Goal: Task Accomplishment & Management: Complete application form

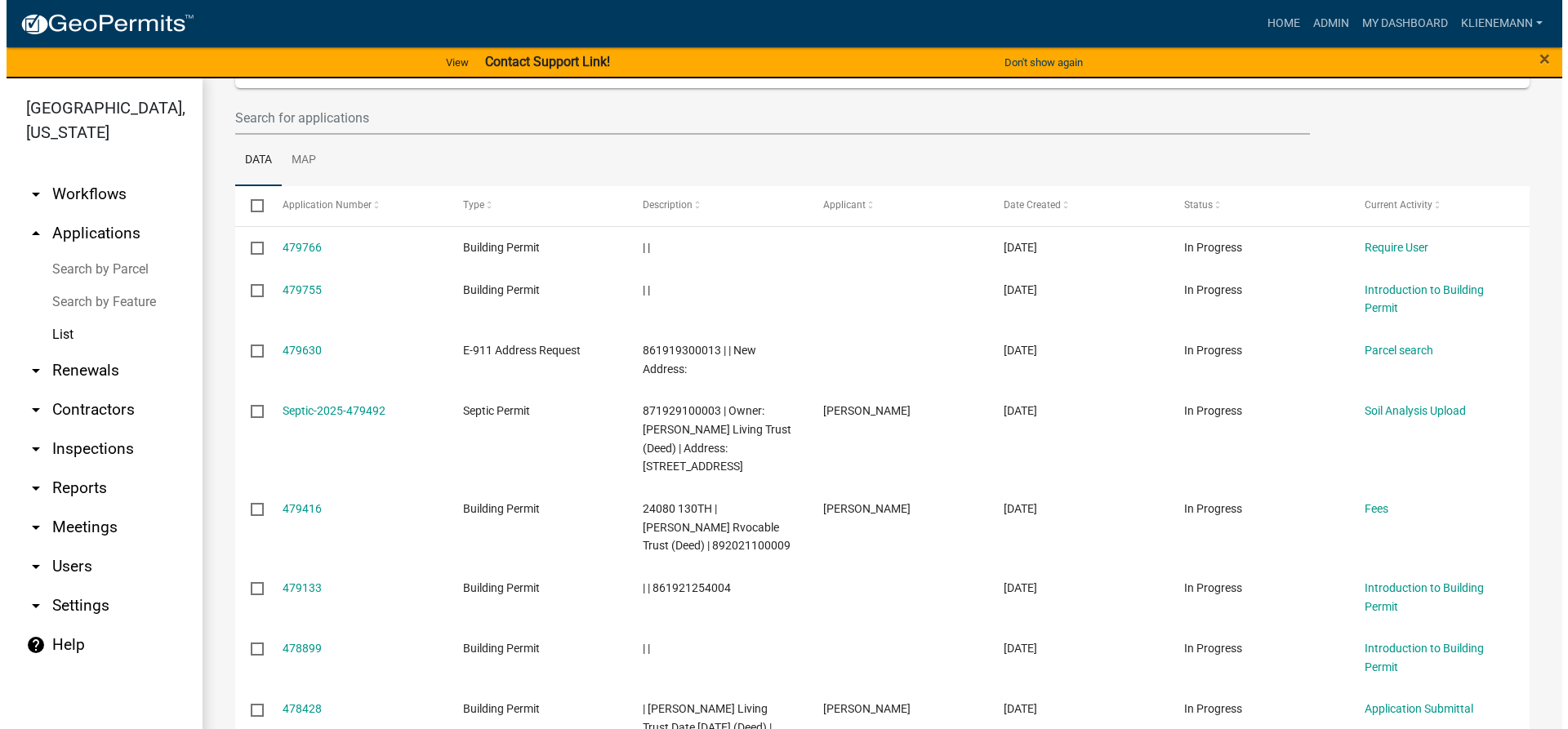
scroll to position [245, 0]
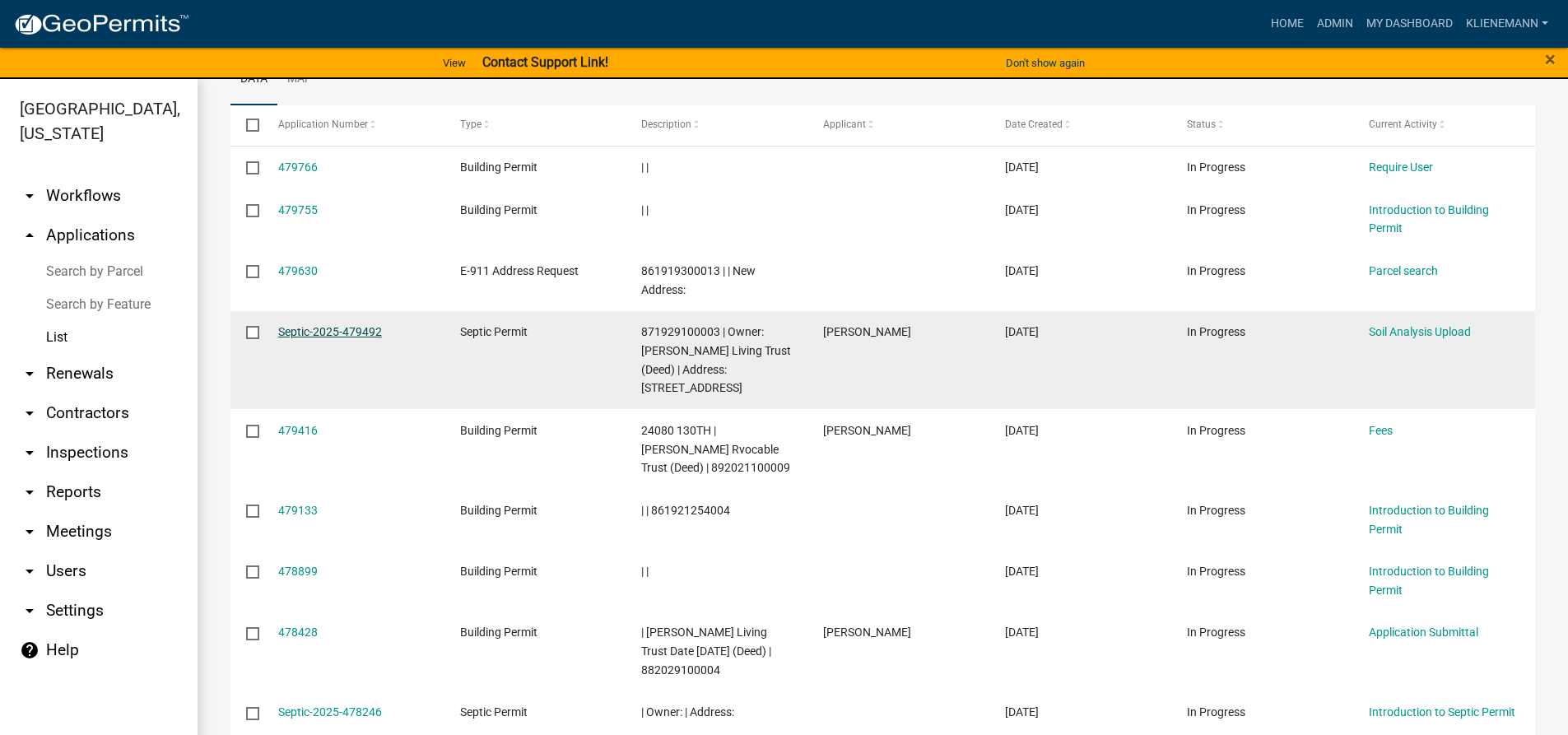
click at [346, 325] on link "Septic-2025-479492" at bounding box center [330, 331] width 104 height 13
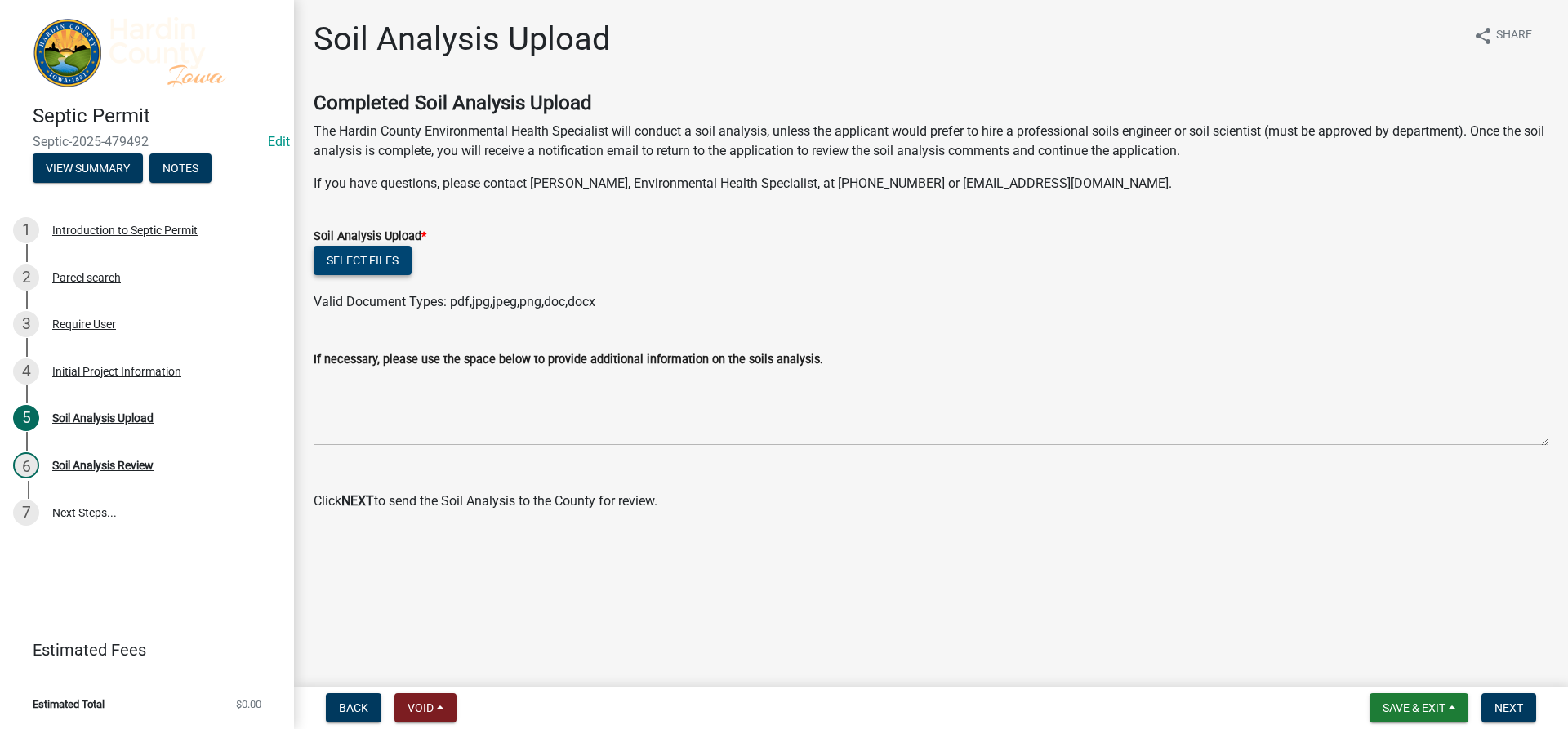
click at [335, 269] on button "Select files" at bounding box center [362, 259] width 98 height 29
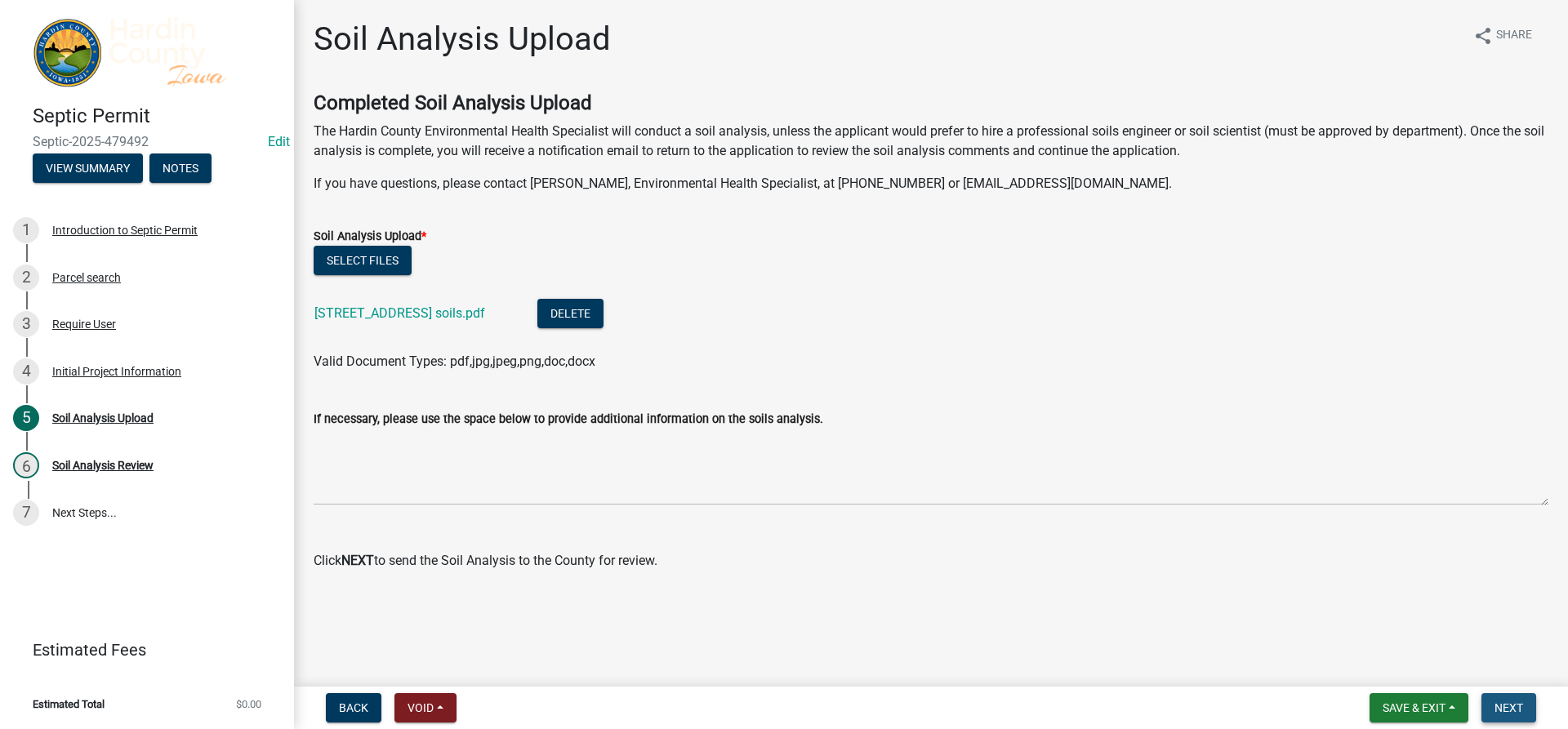
click at [1498, 699] on button "Next" at bounding box center [1509, 708] width 55 height 29
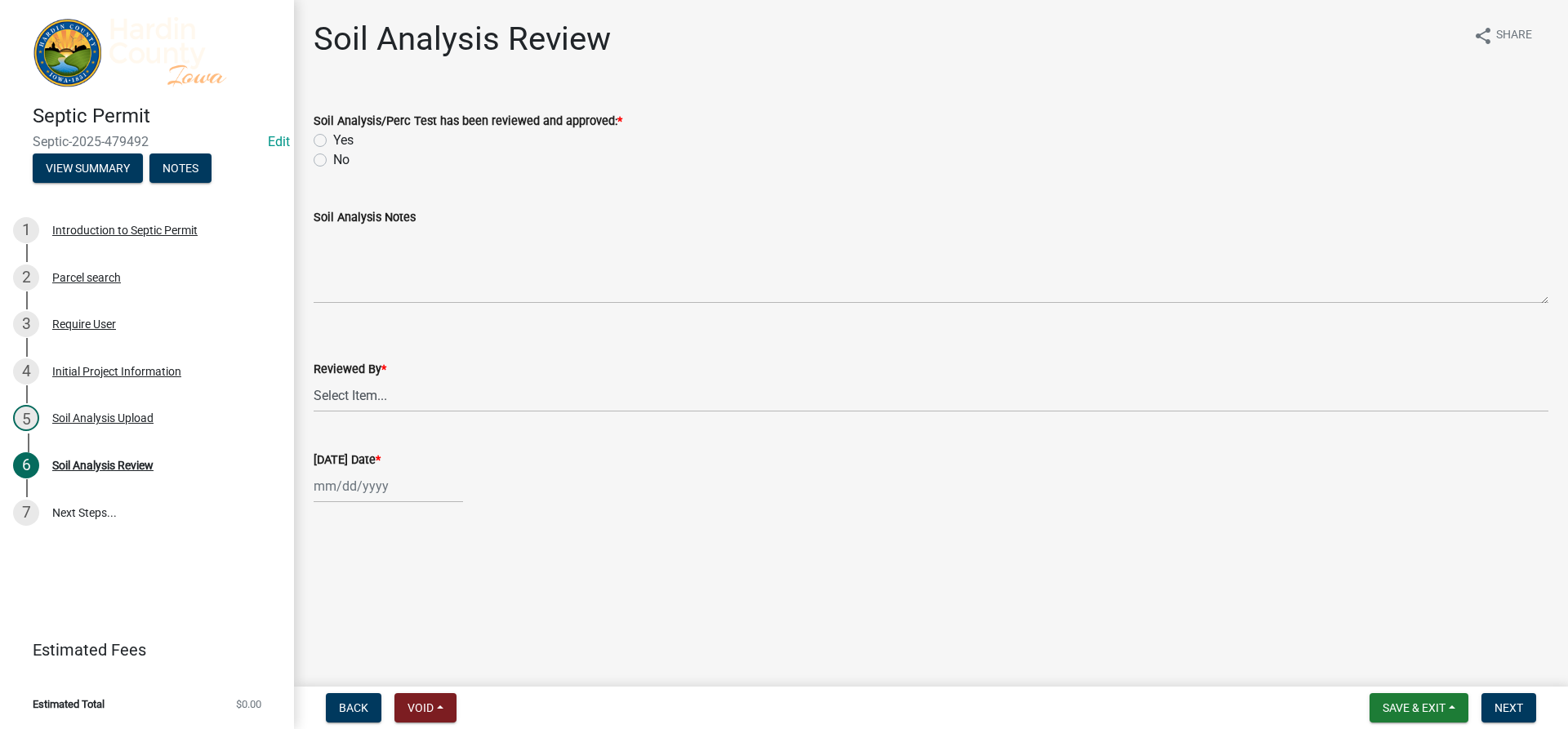
click at [350, 136] on label "Yes" at bounding box center [344, 140] width 21 height 20
click at [344, 136] on input "Yes" at bounding box center [338, 135] width 10 height 10
radio input "true"
click at [394, 387] on select "Select Item... [PERSON_NAME] [PERSON_NAME] Roll [PERSON_NAME]" at bounding box center [931, 396] width 1236 height 34
click at [314, 379] on select "Select Item... [PERSON_NAME] [PERSON_NAME] Roll [PERSON_NAME]" at bounding box center [931, 396] width 1236 height 34
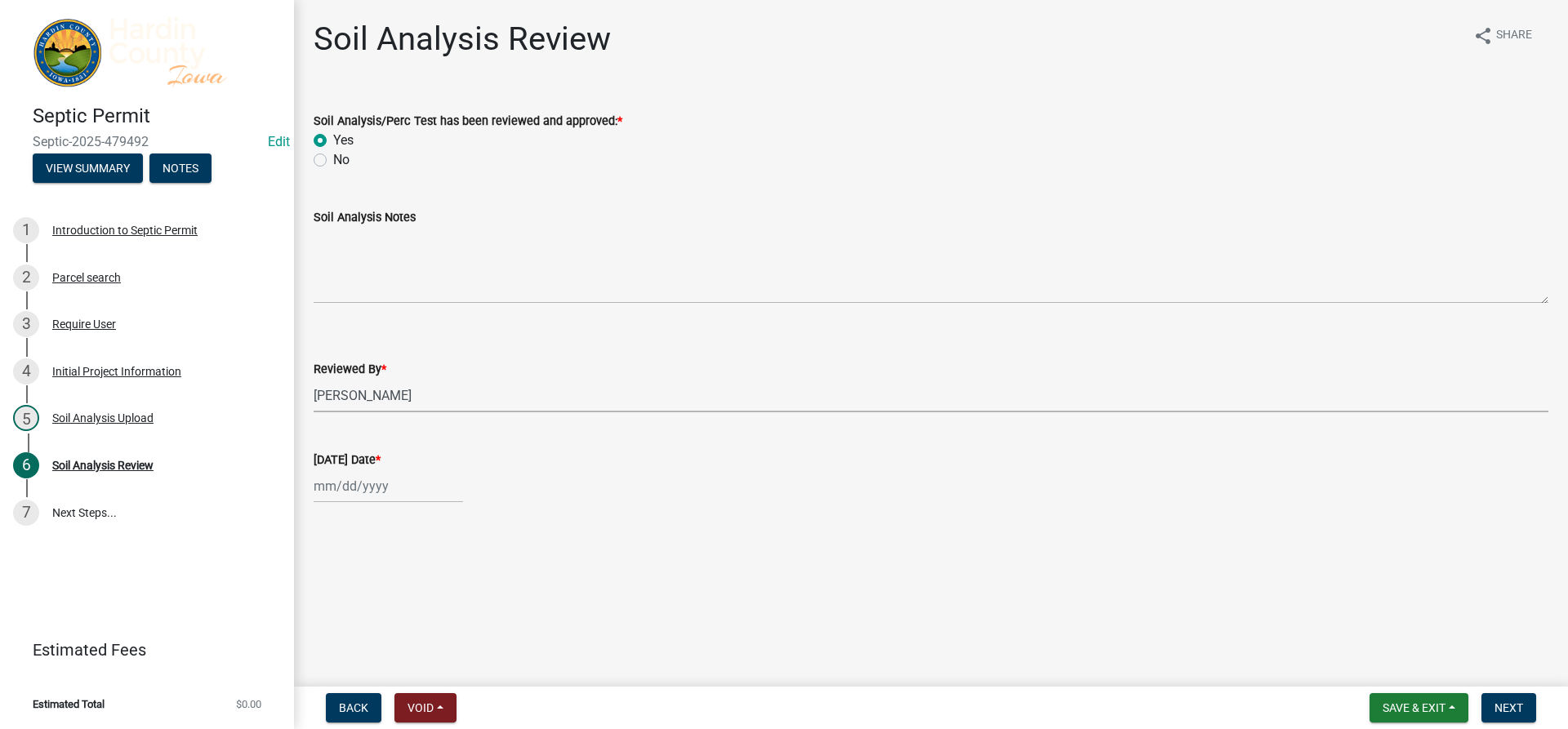
select select "92abfdc4-a32e-4fda-8546-51d3978c14c9"
click at [388, 477] on div at bounding box center [388, 486] width 149 height 34
select select "9"
select select "2025"
click at [380, 373] on div "17" at bounding box center [382, 373] width 26 height 26
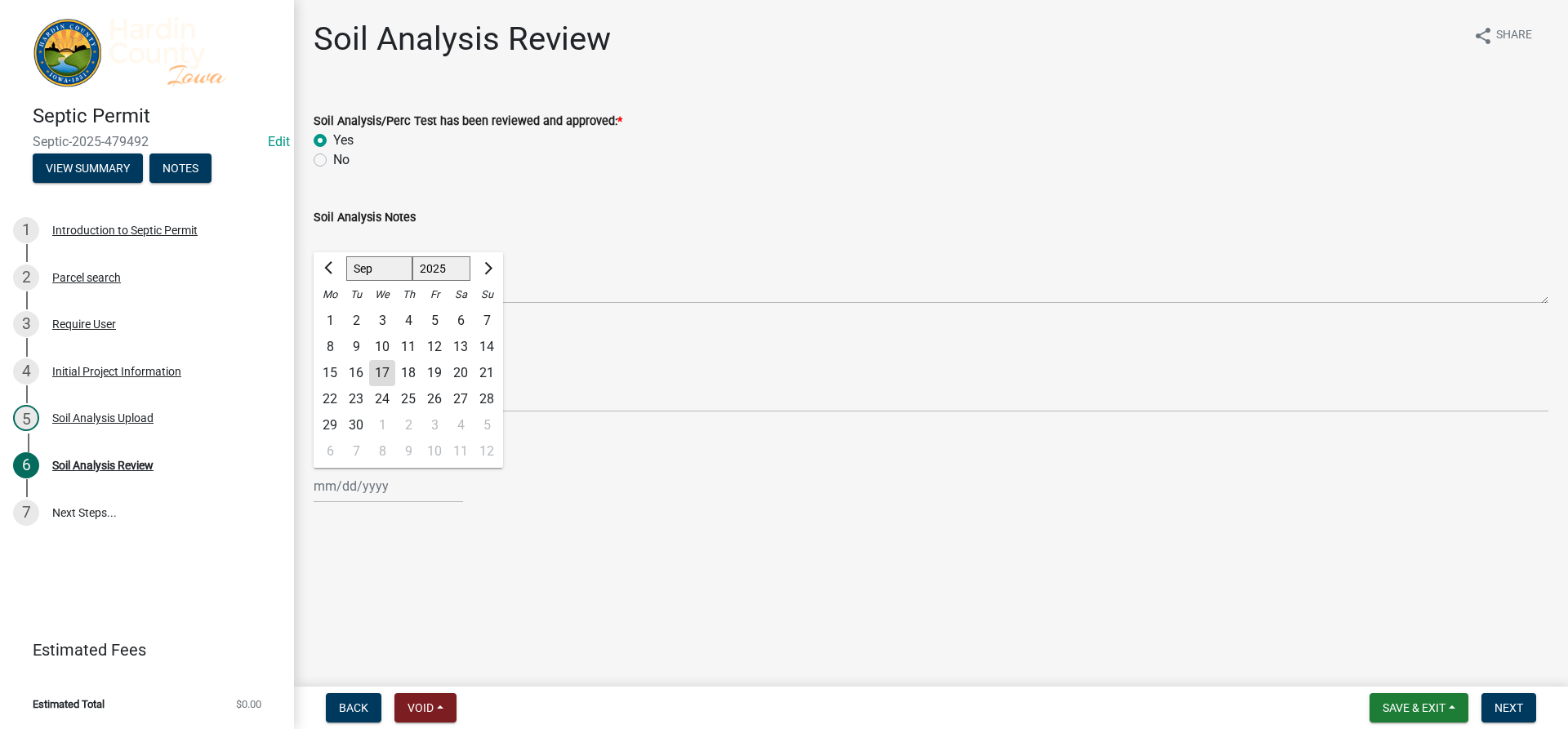
type input "[DATE]"
click at [1529, 703] on button "Next" at bounding box center [1509, 708] width 55 height 29
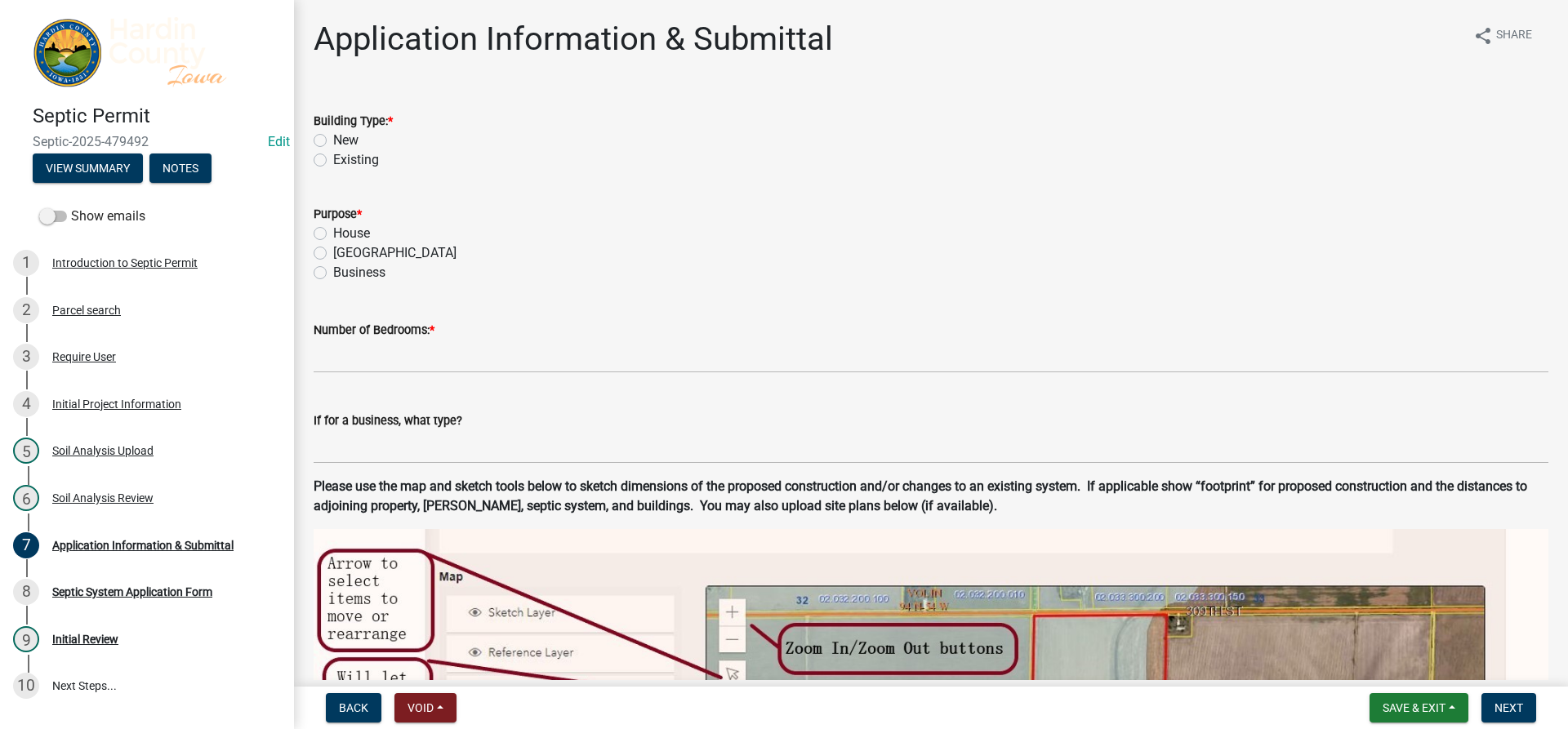
click at [342, 139] on label "New" at bounding box center [346, 140] width 25 height 20
click at [342, 139] on input "New" at bounding box center [338, 135] width 10 height 10
radio input "true"
drag, startPoint x: 356, startPoint y: 225, endPoint x: 356, endPoint y: 250, distance: 25.0
click at [356, 250] on div "Purpose * House Accessory Building Business" at bounding box center [931, 244] width 1236 height 78
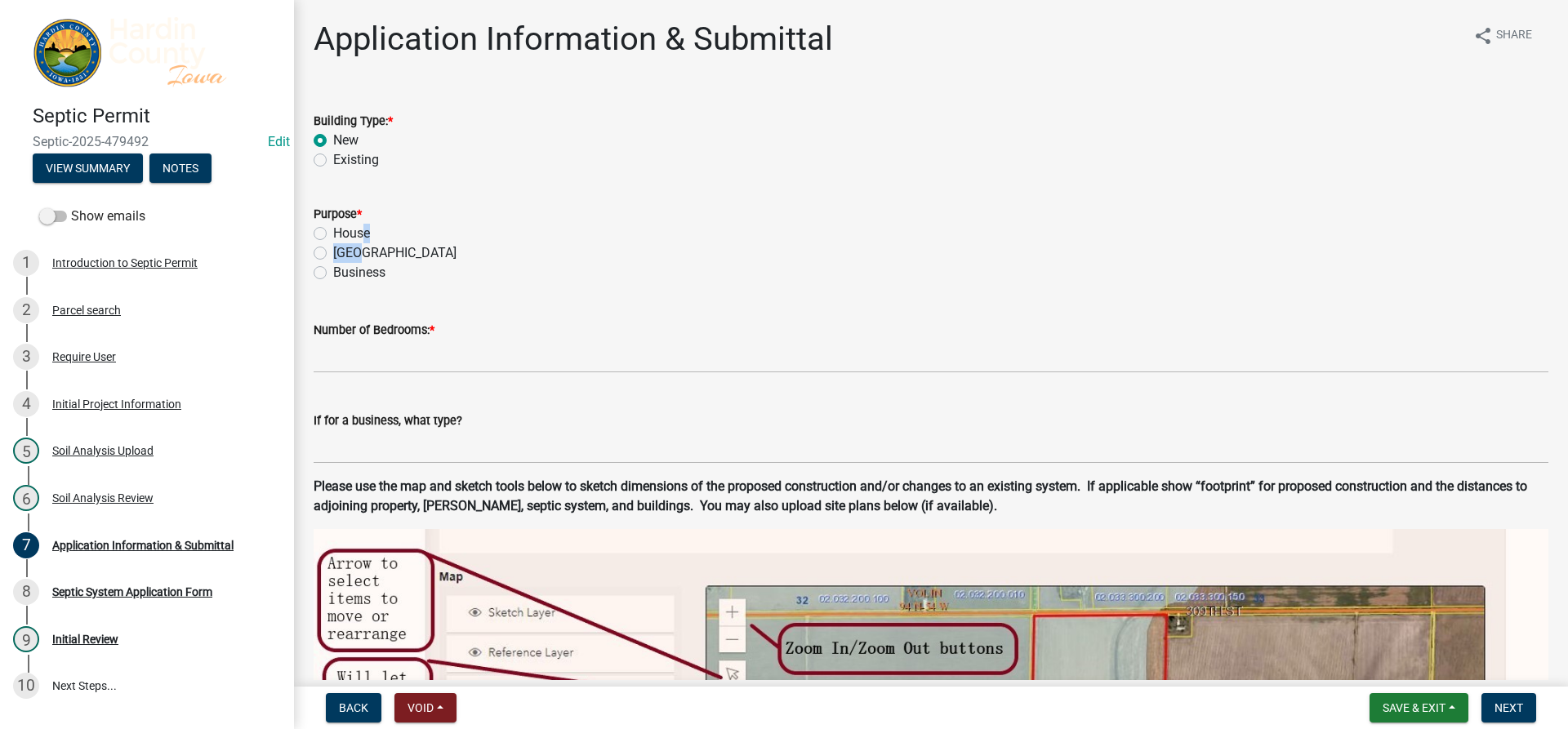
click at [337, 231] on label "House" at bounding box center [351, 233] width 36 height 20
click at [337, 231] on input "House" at bounding box center [338, 229] width 10 height 10
radio input "true"
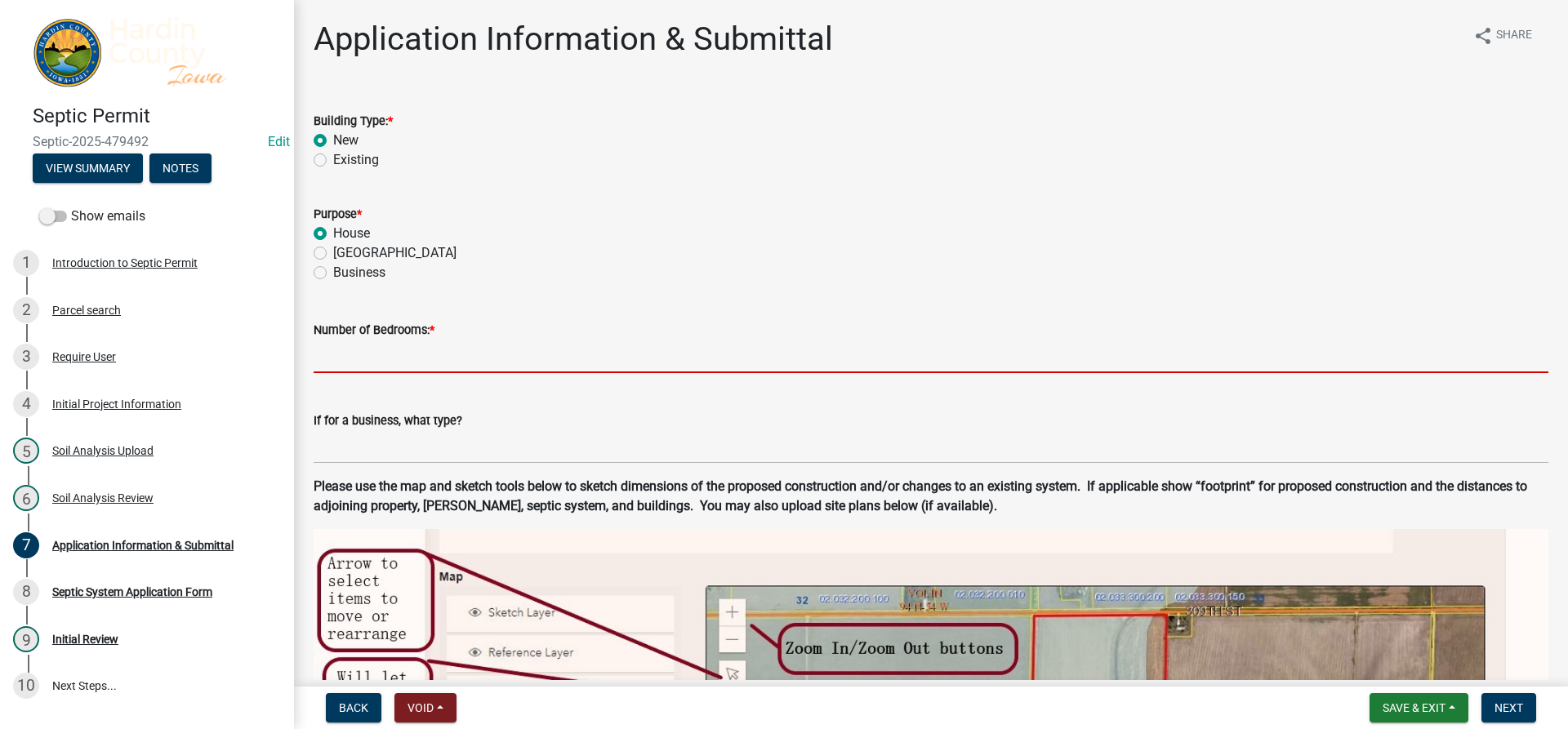
click at [381, 346] on input "text" at bounding box center [931, 357] width 1236 height 34
type input "3"
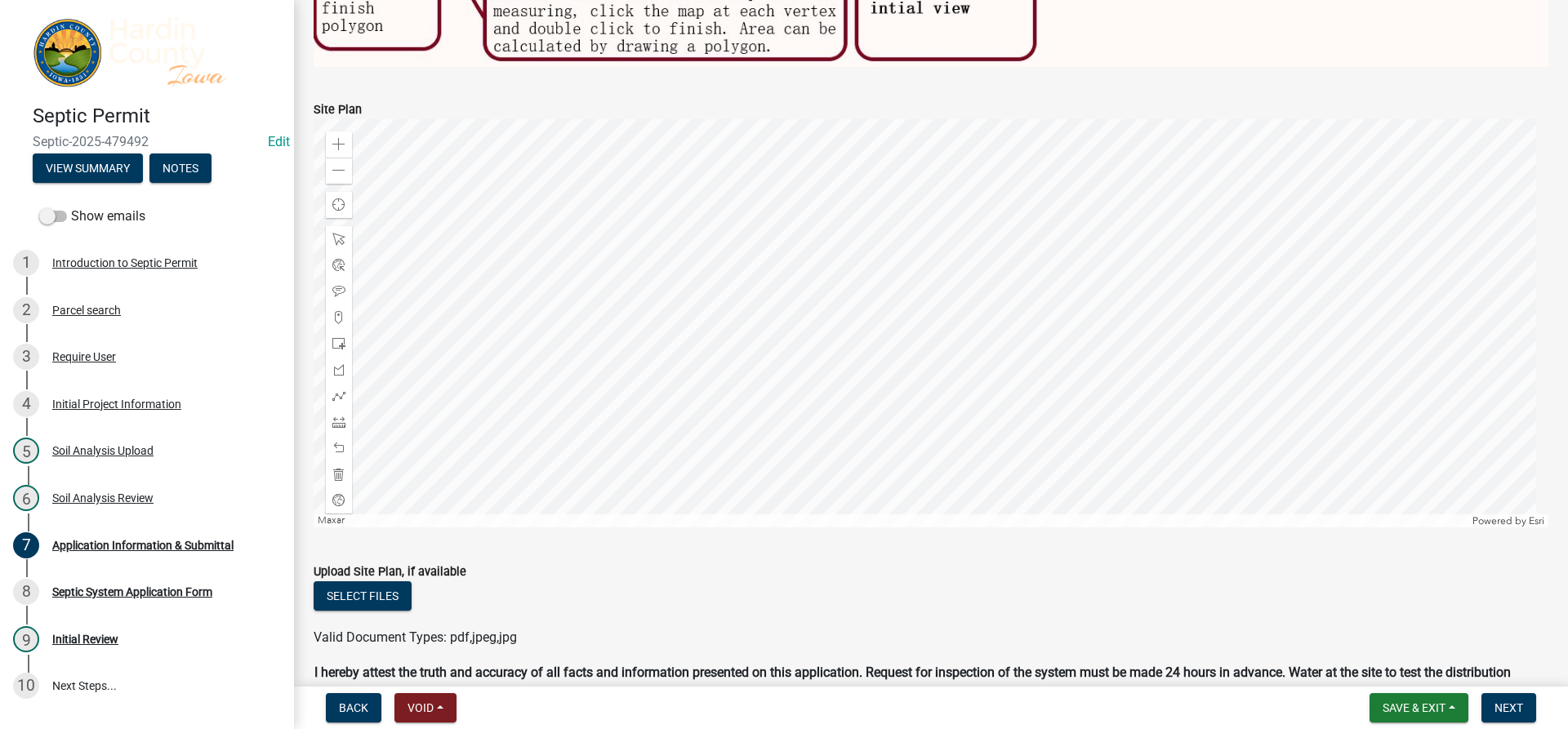
scroll to position [1061, 0]
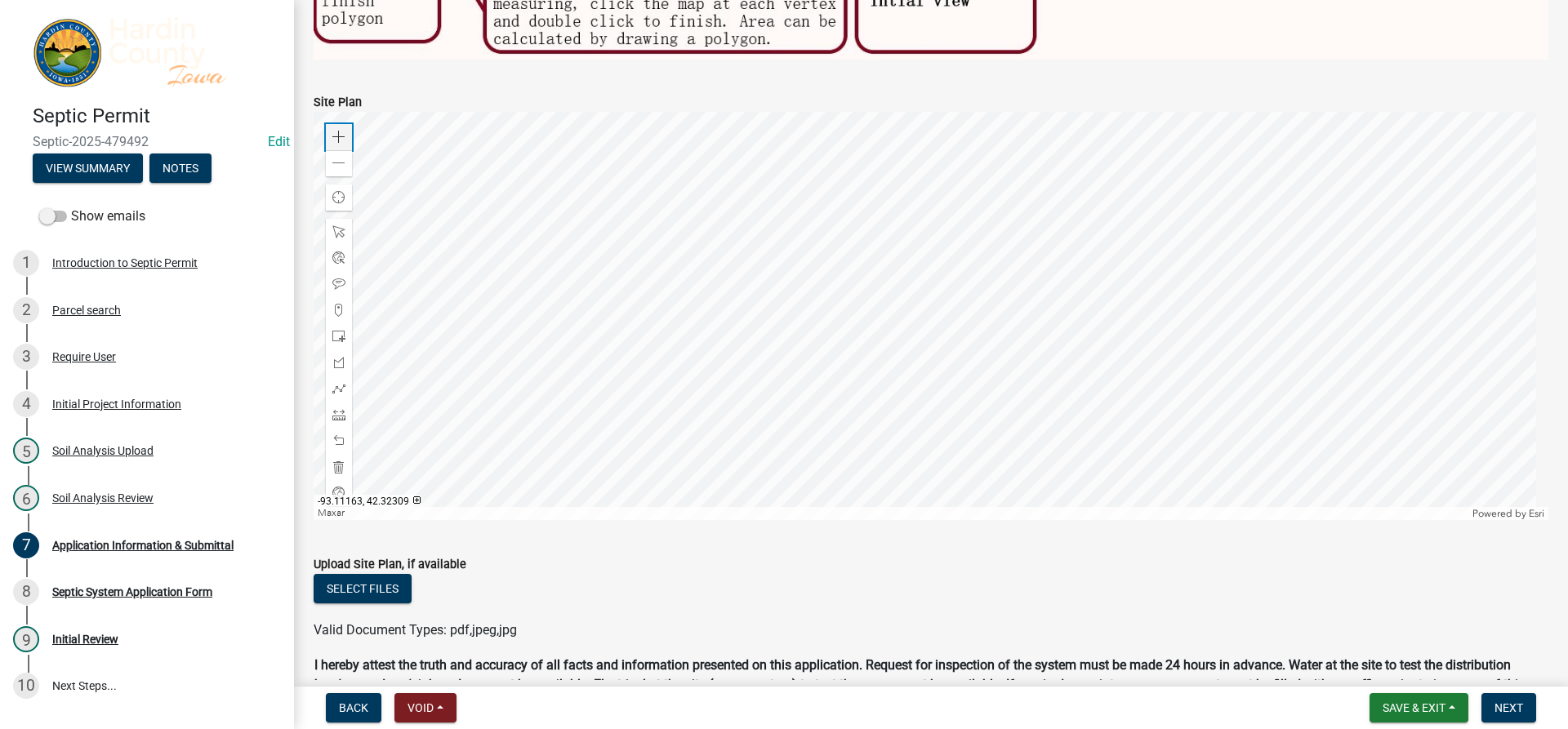
click at [337, 131] on span at bounding box center [339, 137] width 13 height 13
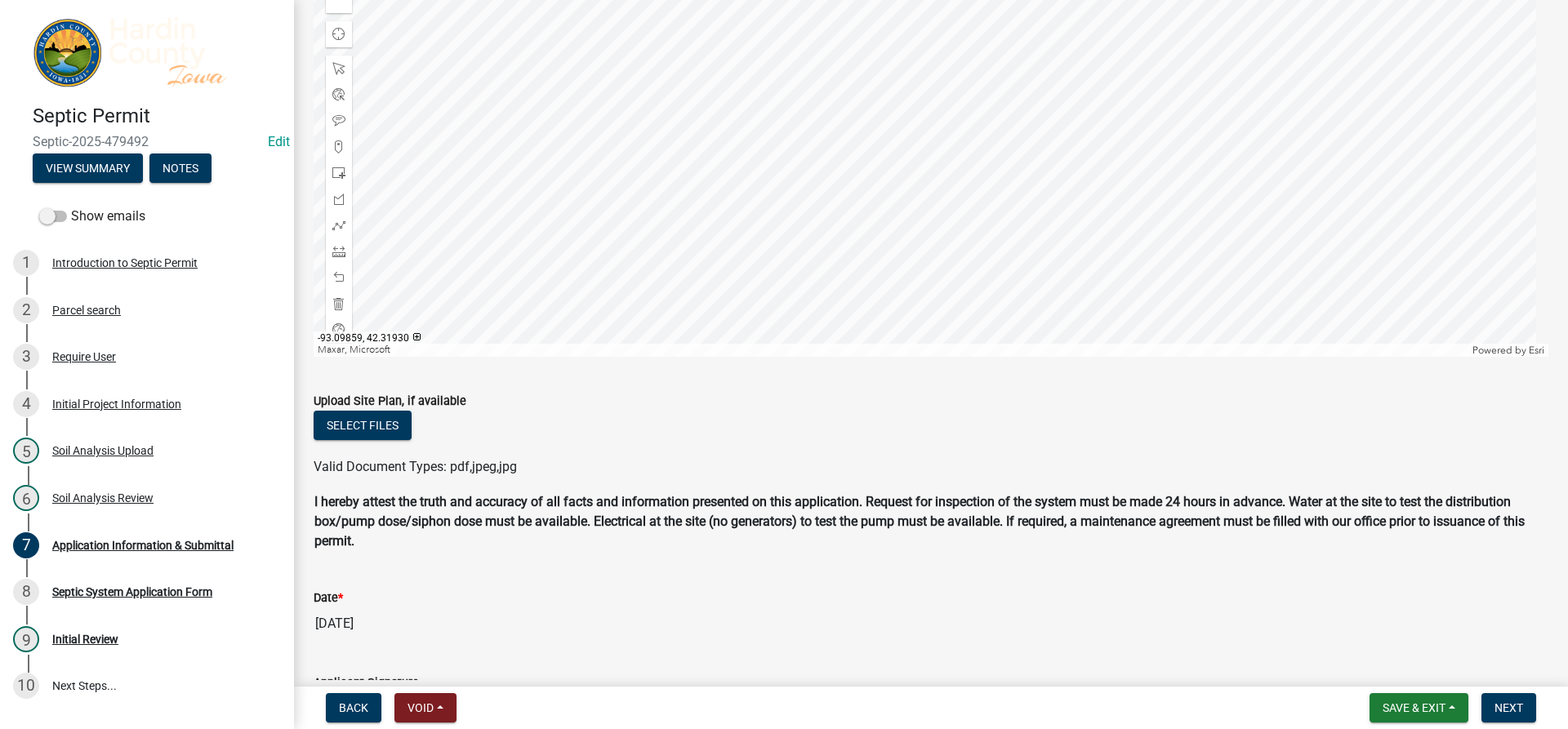
click at [681, 0] on div at bounding box center [931, 152] width 1236 height 408
click at [657, 15] on div at bounding box center [931, 152] width 1236 height 408
click at [633, 99] on div at bounding box center [931, 152] width 1236 height 408
click at [625, 128] on div at bounding box center [931, 152] width 1236 height 408
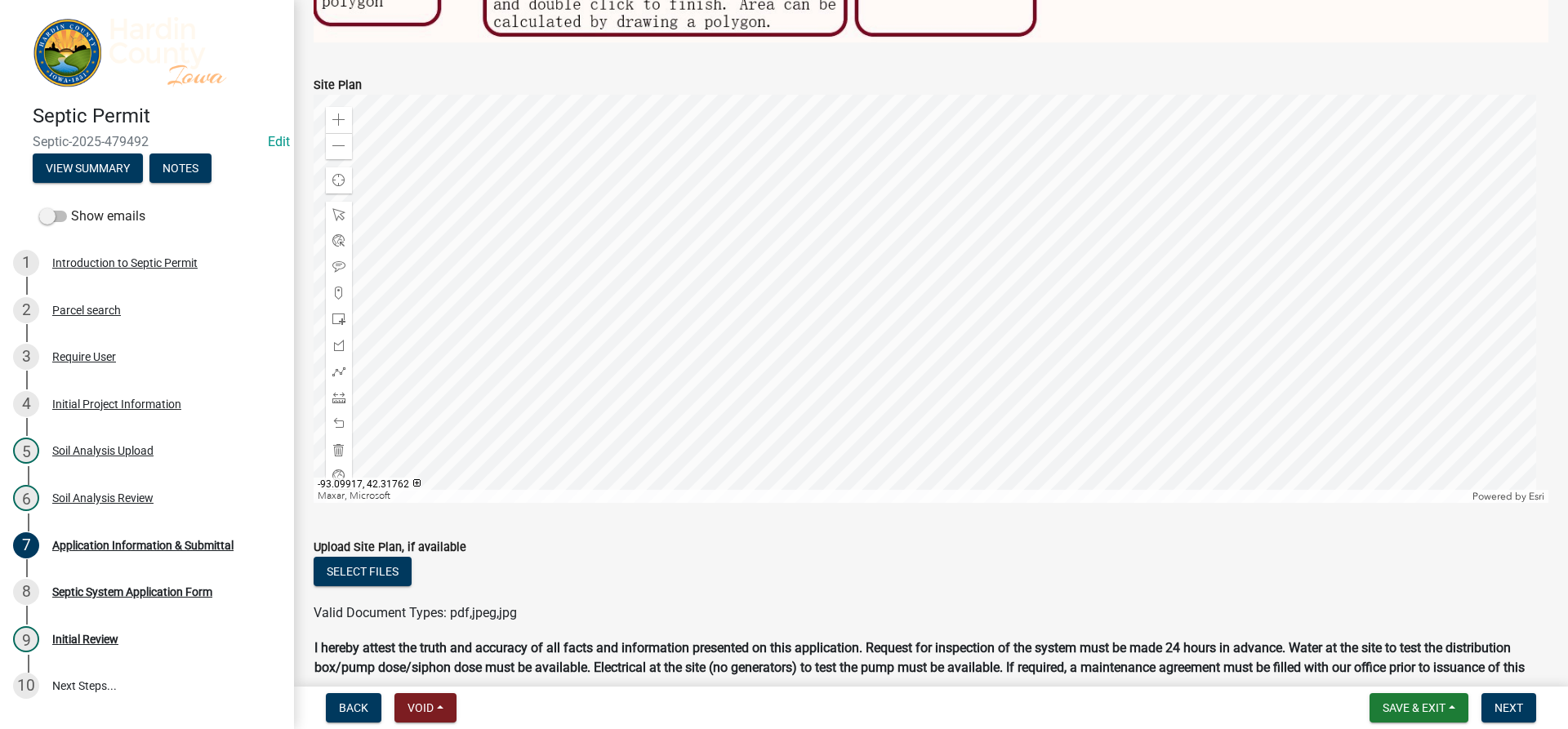
scroll to position [1061, 0]
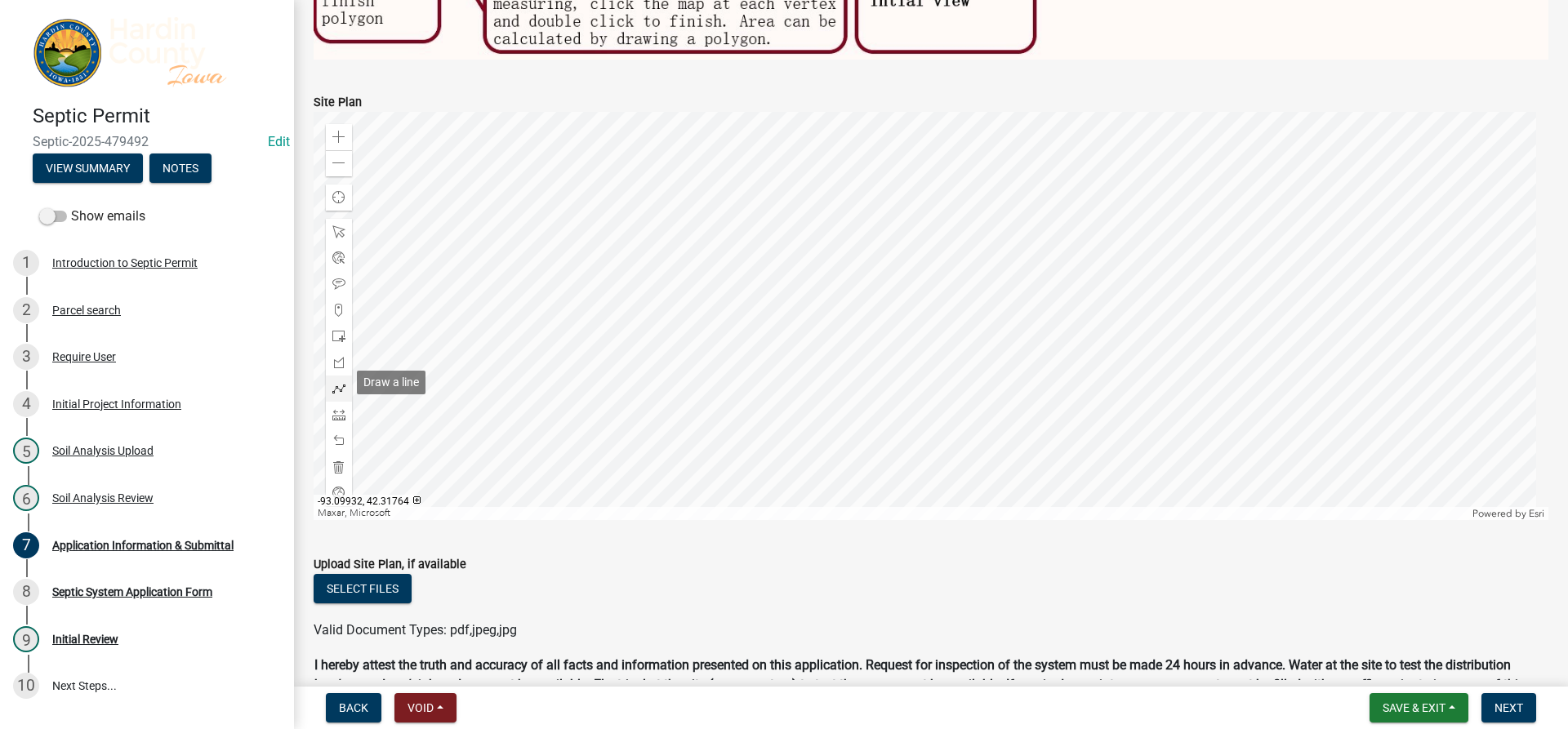
click at [330, 382] on div at bounding box center [339, 388] width 26 height 26
click at [678, 393] on div at bounding box center [931, 315] width 1236 height 408
click at [710, 388] on div at bounding box center [931, 315] width 1236 height 408
click at [709, 380] on div at bounding box center [931, 315] width 1236 height 408
click at [722, 379] on div at bounding box center [931, 315] width 1236 height 408
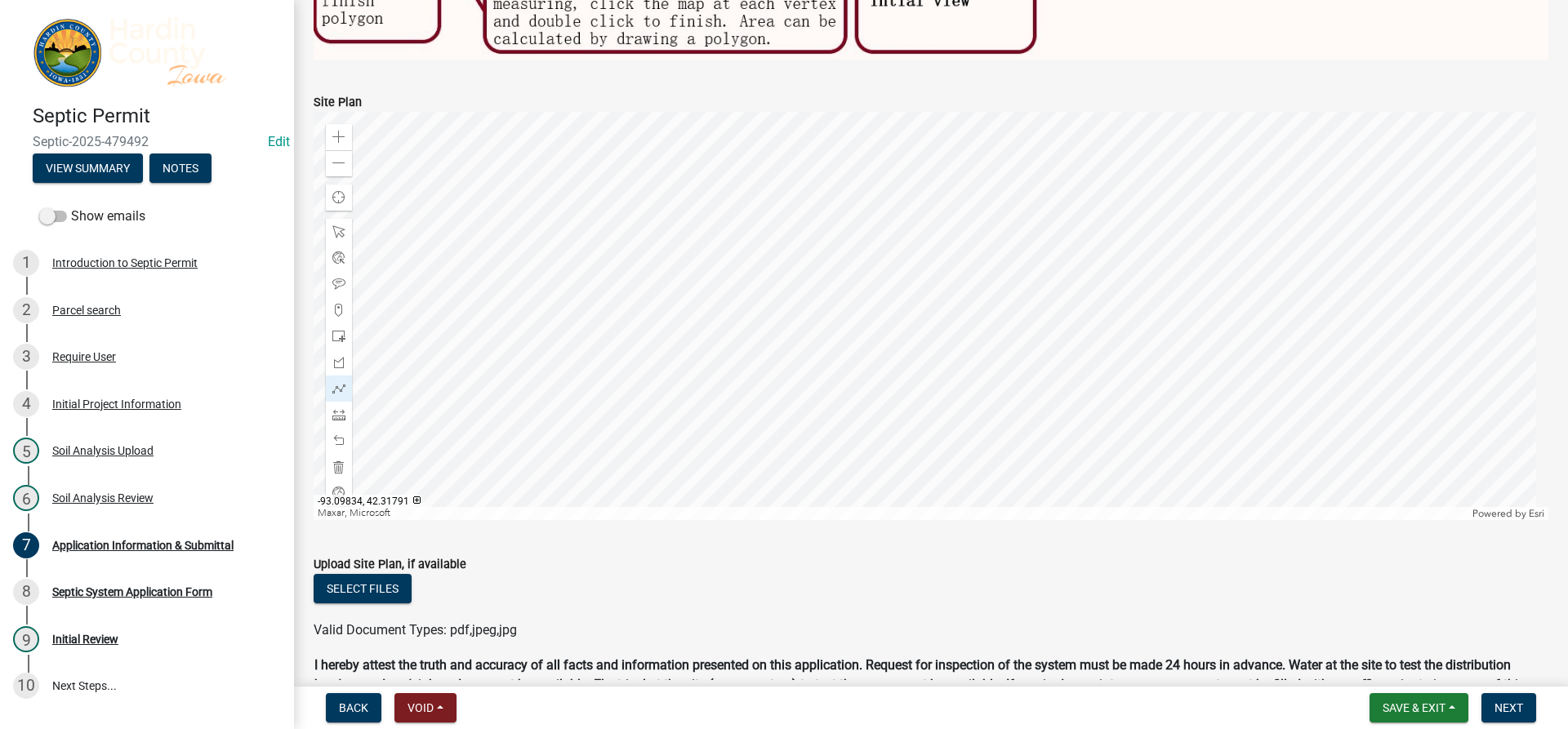
click at [731, 378] on div at bounding box center [931, 315] width 1236 height 408
click at [730, 392] on div at bounding box center [931, 315] width 1236 height 408
click at [713, 391] on div at bounding box center [931, 315] width 1236 height 408
click at [733, 384] on div at bounding box center [931, 315] width 1236 height 408
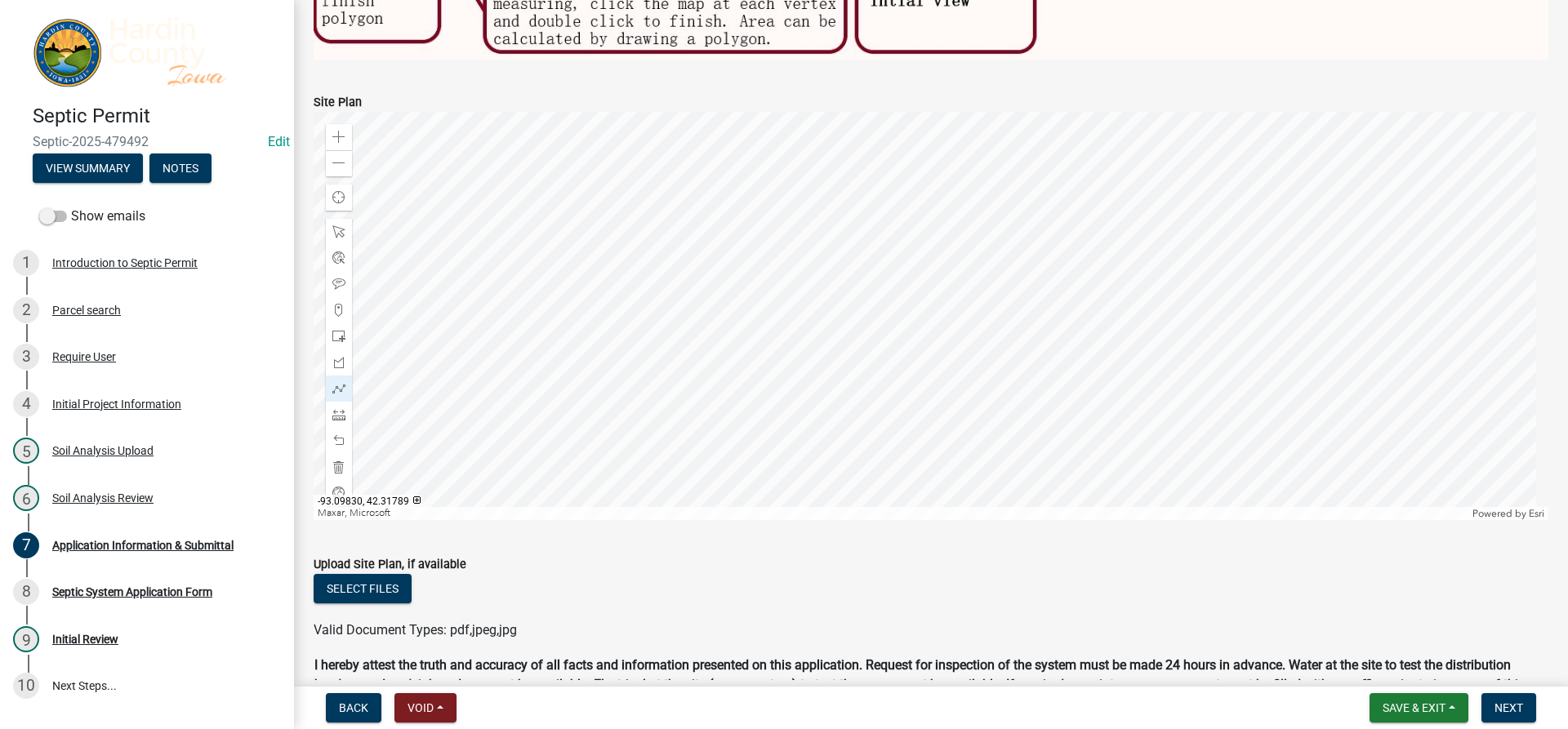
click at [744, 386] on div at bounding box center [931, 315] width 1236 height 408
click at [745, 389] on div at bounding box center [931, 315] width 1236 height 408
click at [748, 389] on div at bounding box center [931, 315] width 1236 height 408
click at [749, 381] on div at bounding box center [931, 315] width 1236 height 408
click at [745, 381] on div at bounding box center [931, 315] width 1236 height 408
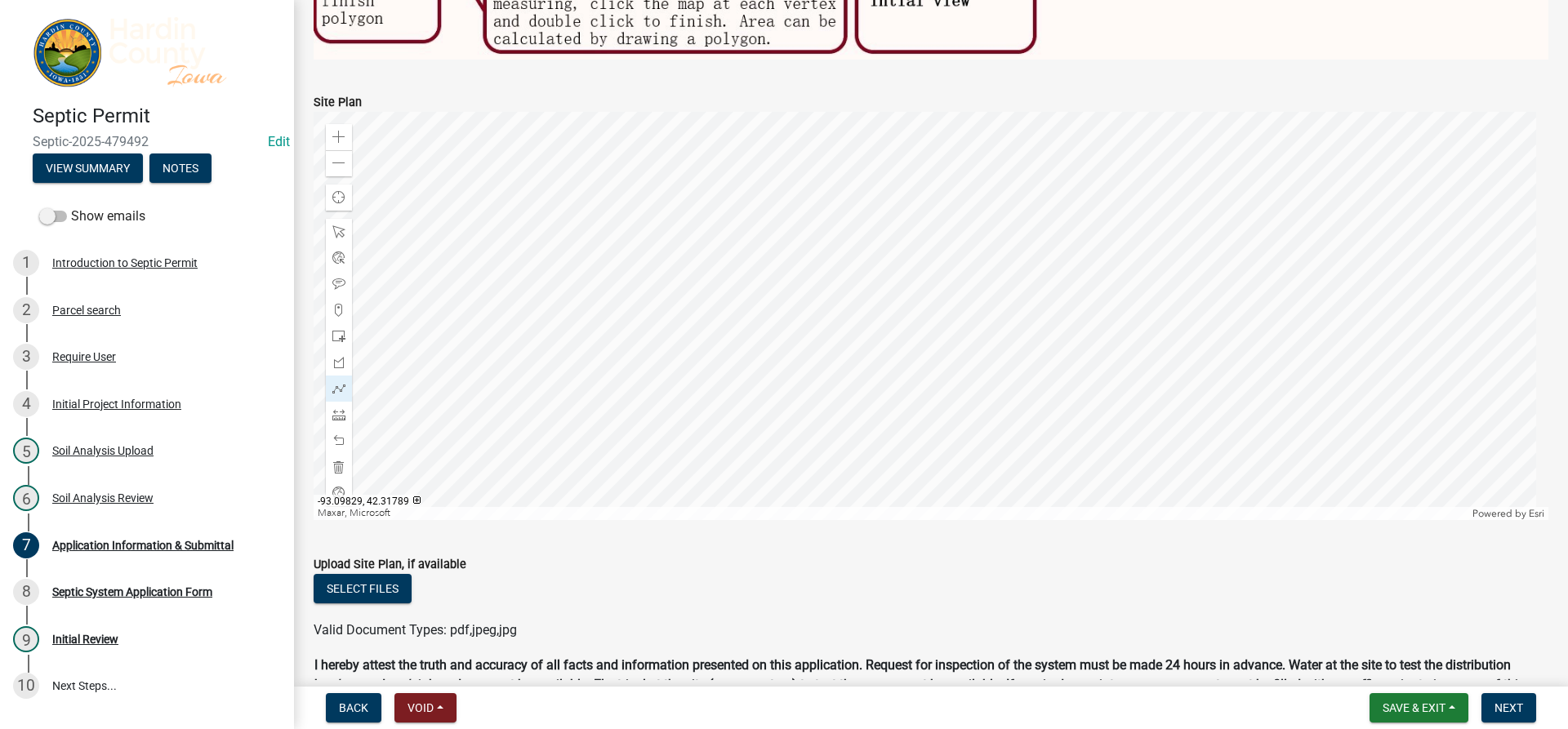
click at [745, 387] on div at bounding box center [931, 315] width 1236 height 408
click at [746, 402] on div at bounding box center [931, 315] width 1236 height 408
click at [795, 403] on div at bounding box center [931, 315] width 1236 height 408
click at [747, 395] on div at bounding box center [931, 315] width 1236 height 408
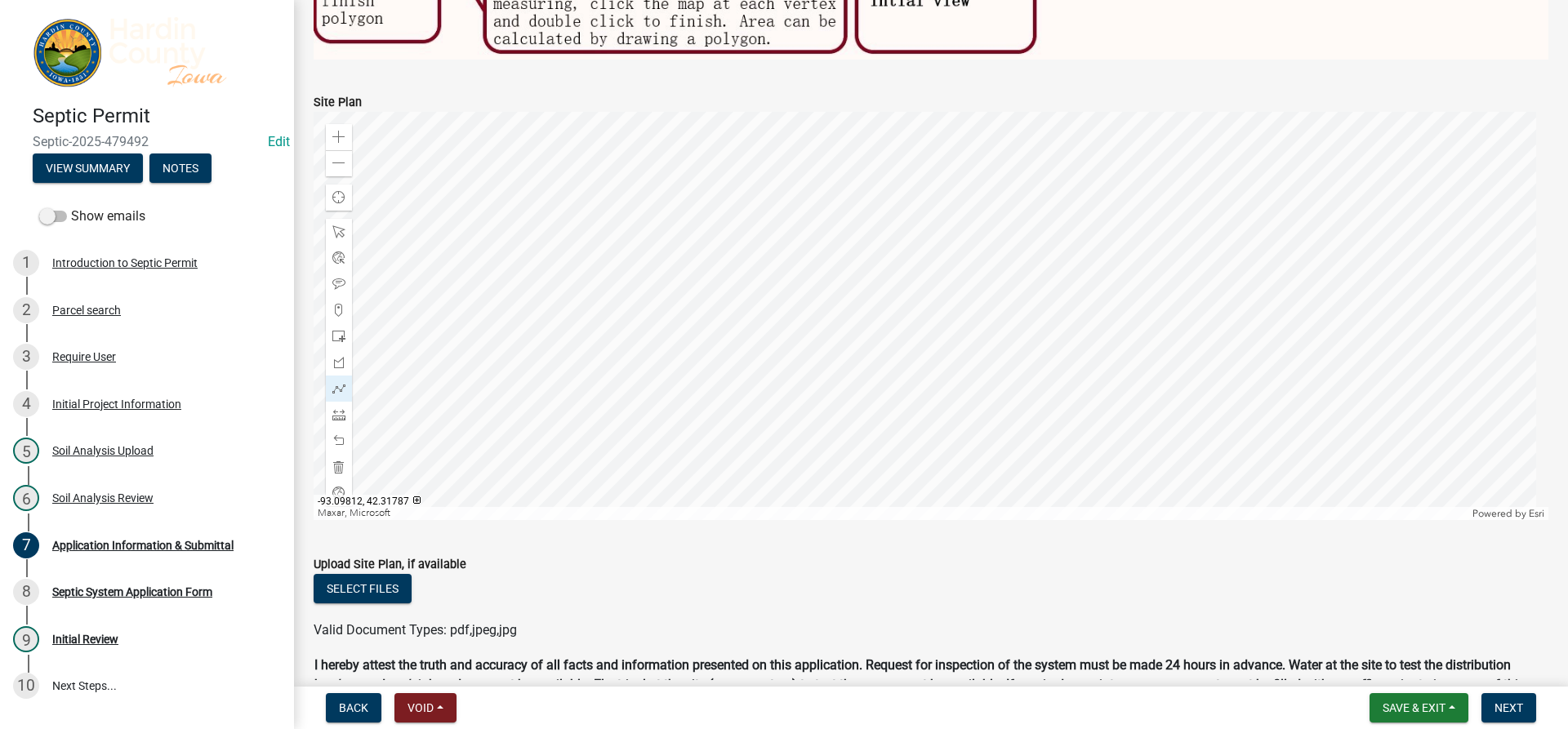
click at [797, 394] on div at bounding box center [931, 315] width 1236 height 408
click at [748, 389] on div at bounding box center [931, 315] width 1236 height 408
click at [796, 386] on div at bounding box center [931, 315] width 1236 height 408
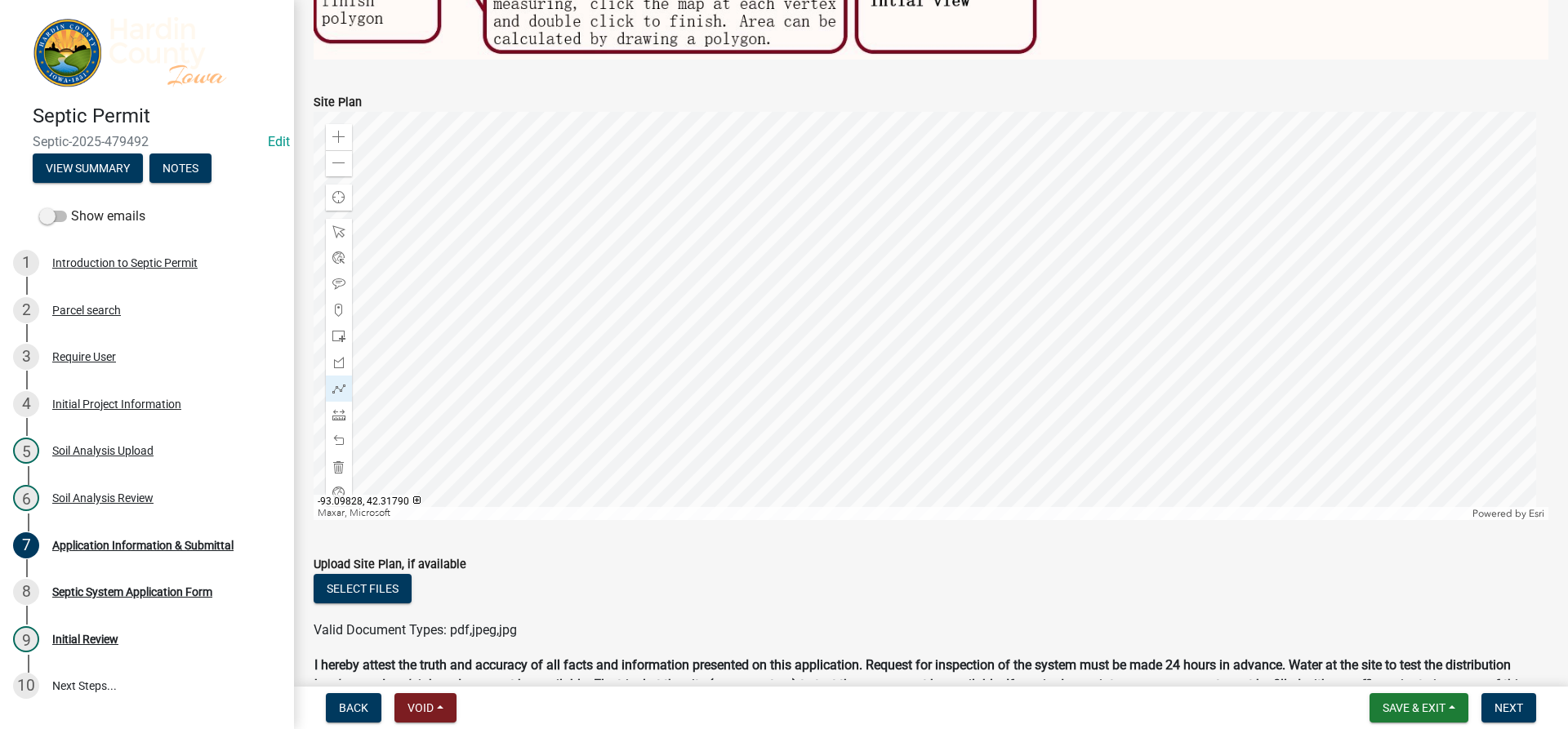
click at [749, 382] on div at bounding box center [931, 315] width 1236 height 408
click at [798, 377] on div at bounding box center [931, 315] width 1236 height 408
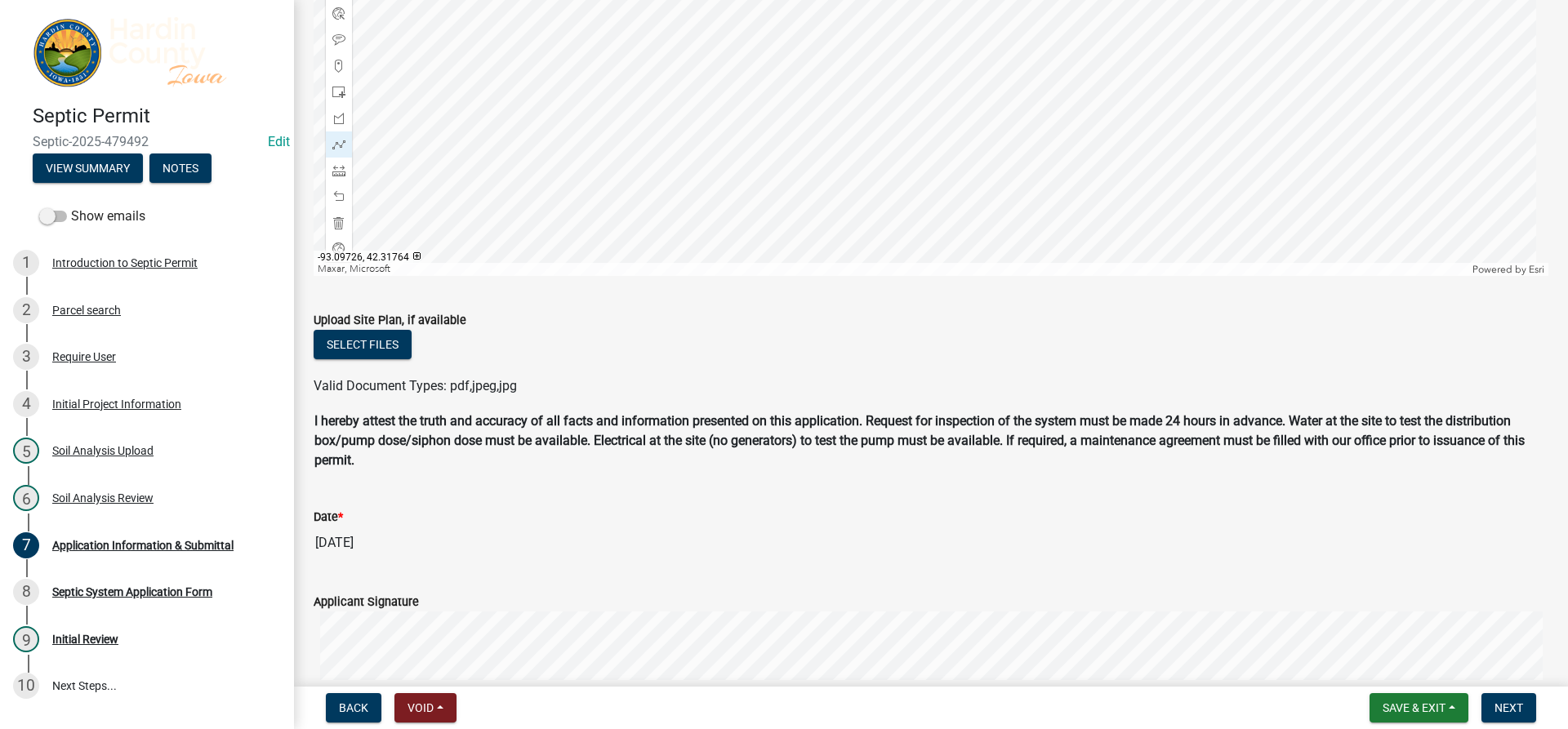
scroll to position [1306, 0]
click at [1429, 710] on span "Save & Exit" at bounding box center [1414, 708] width 63 height 13
click at [1420, 673] on button "Save & Exit" at bounding box center [1404, 666] width 131 height 39
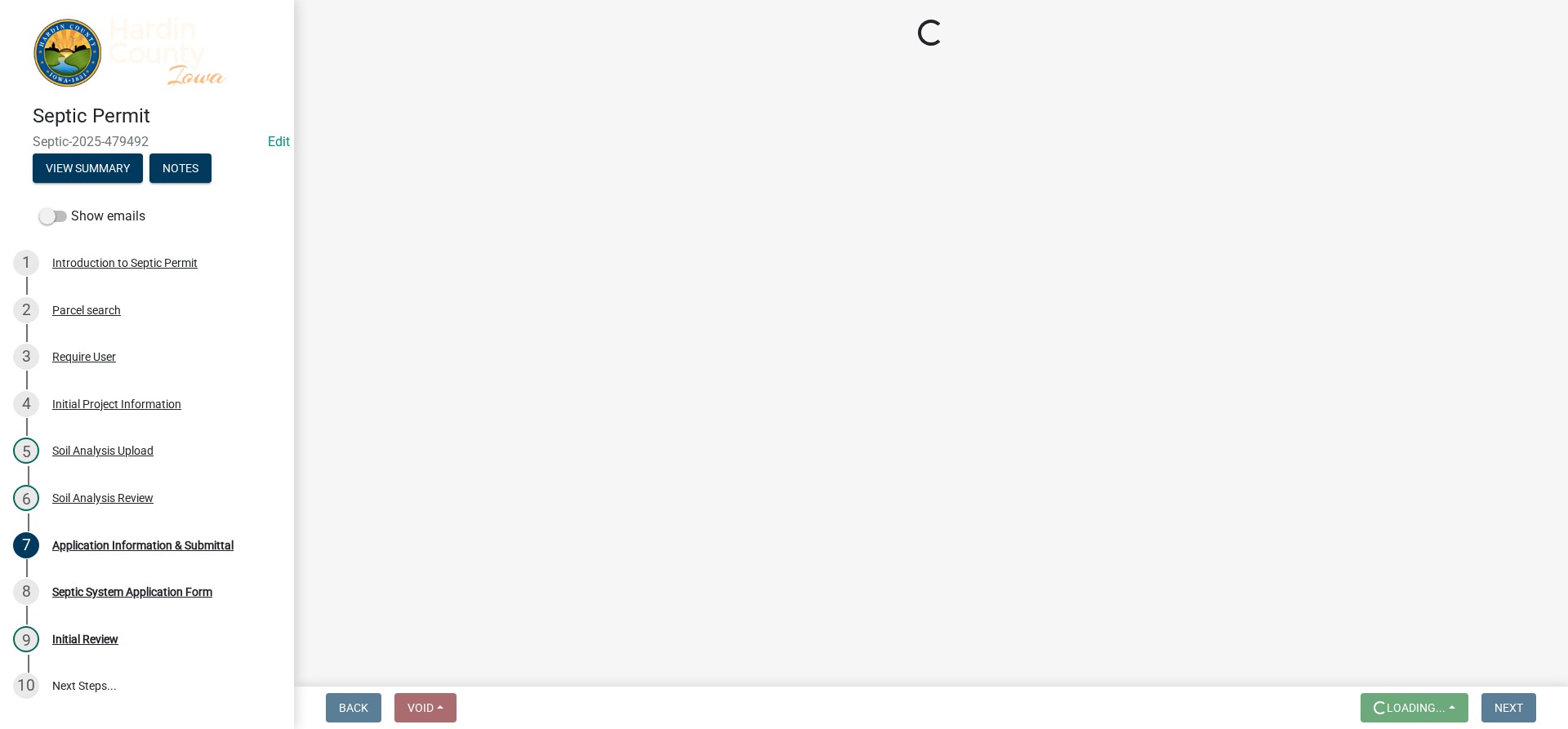
scroll to position [0, 0]
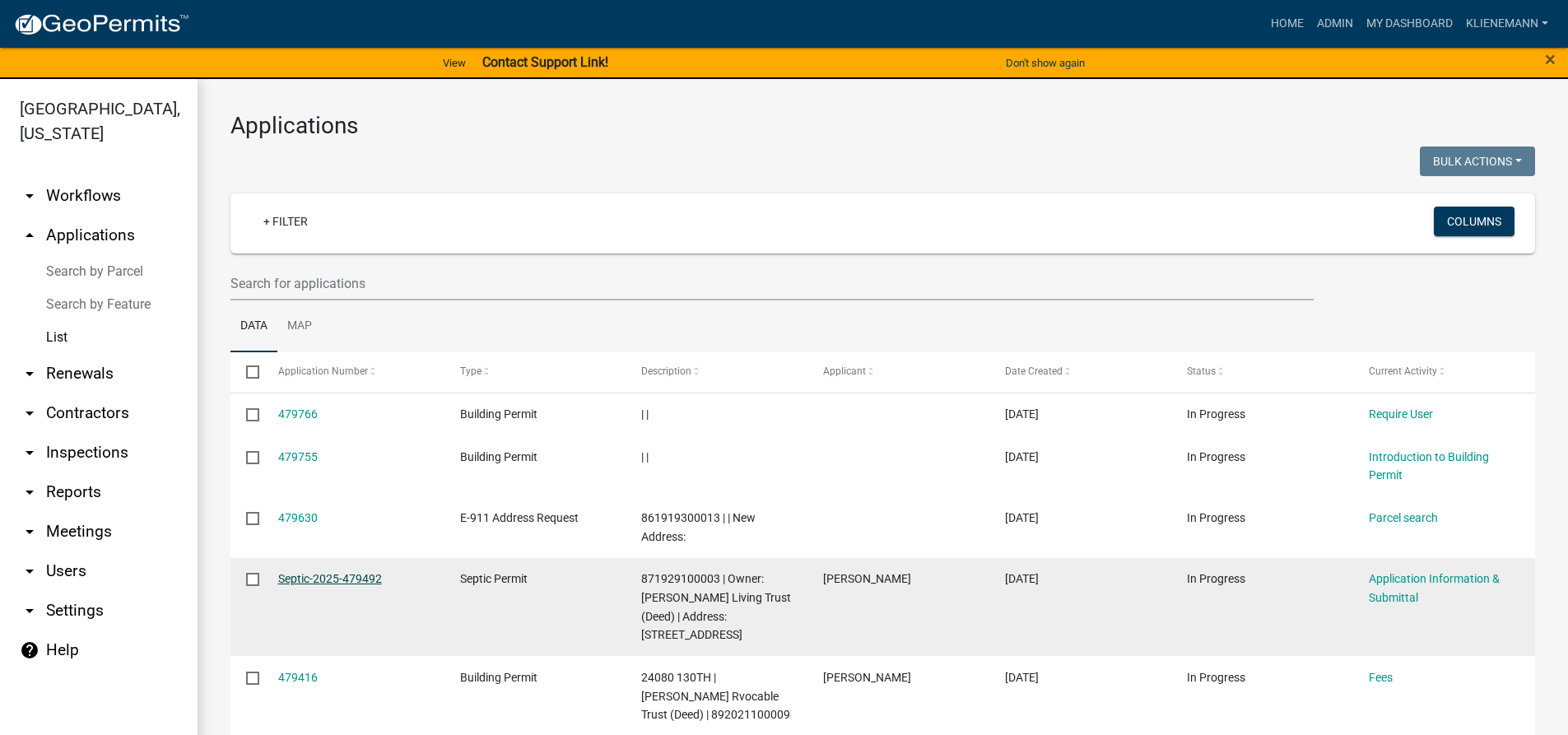
click at [330, 572] on link "Septic-2025-479492" at bounding box center [330, 579] width 104 height 13
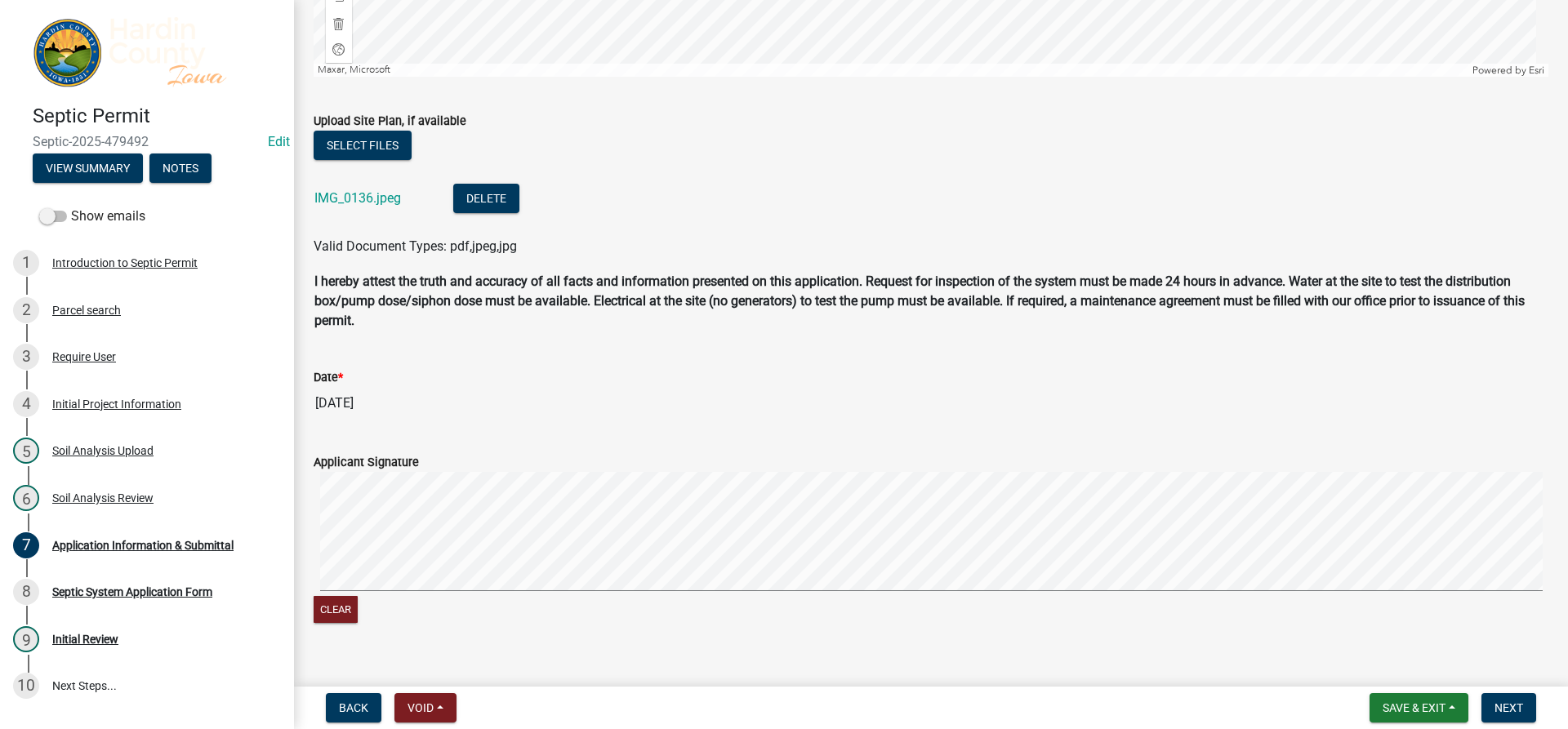
scroll to position [1523, 0]
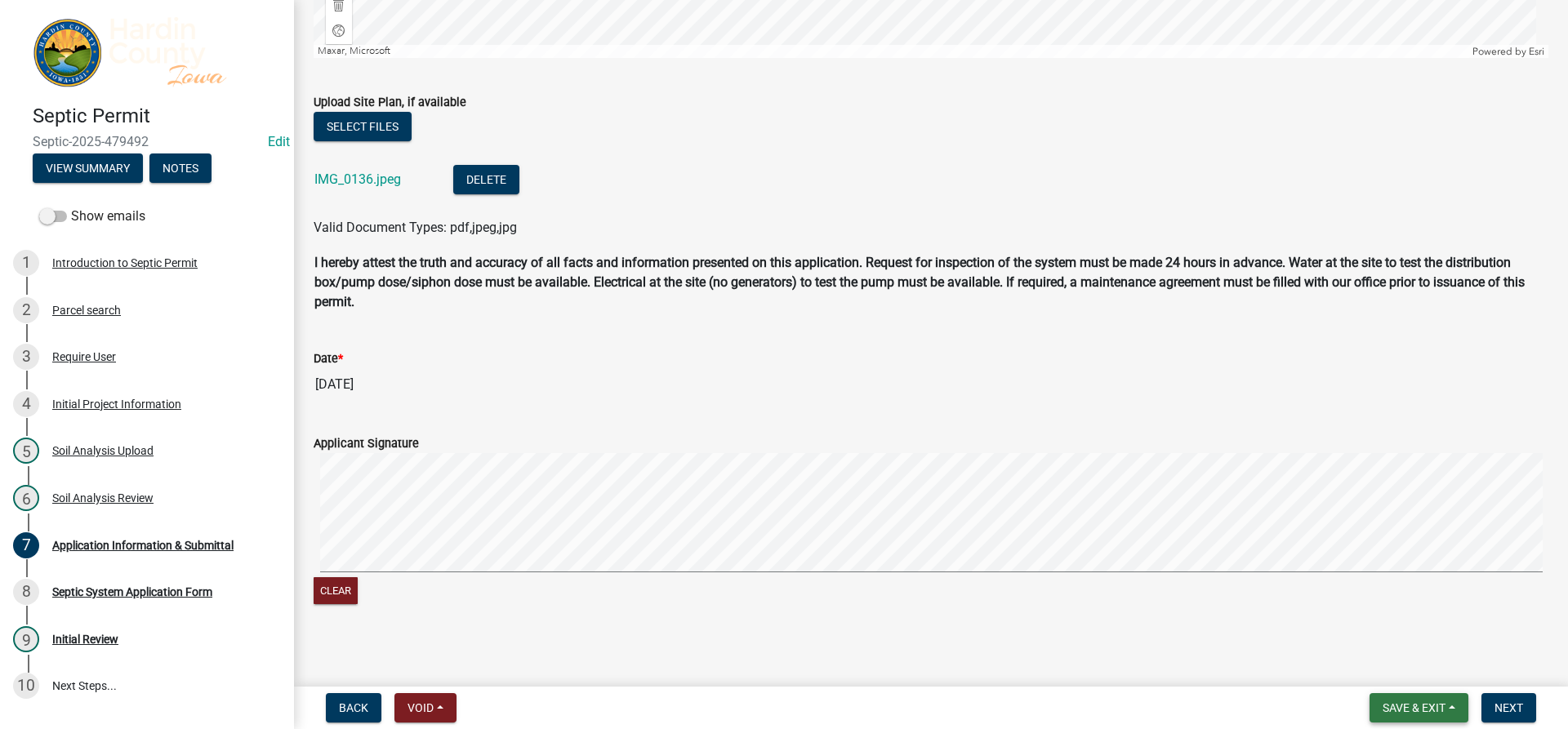
click at [1384, 700] on button "Save & Exit" at bounding box center [1420, 708] width 99 height 29
click at [1378, 674] on button "Save & Exit" at bounding box center [1404, 666] width 131 height 39
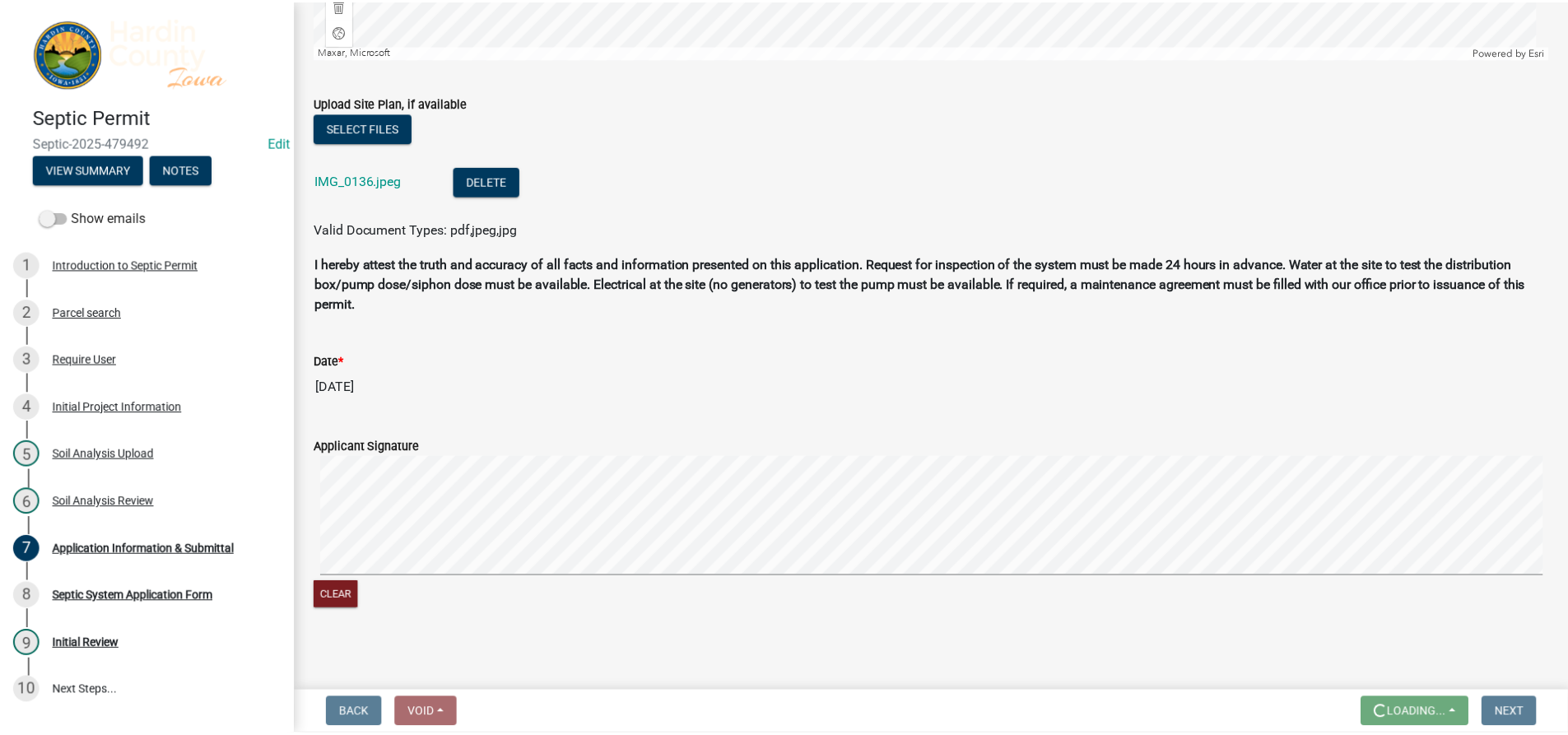
scroll to position [0, 0]
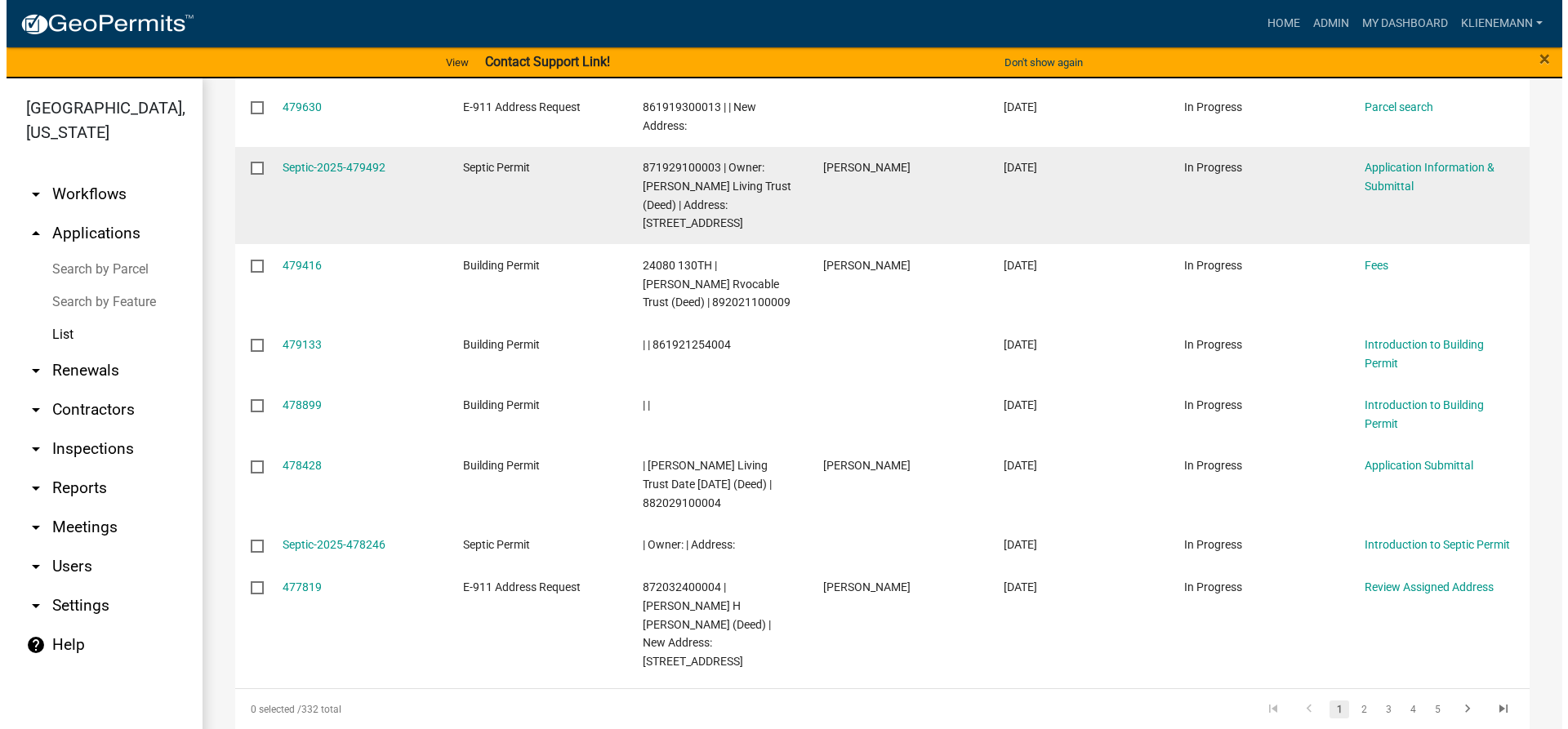
scroll to position [408, 0]
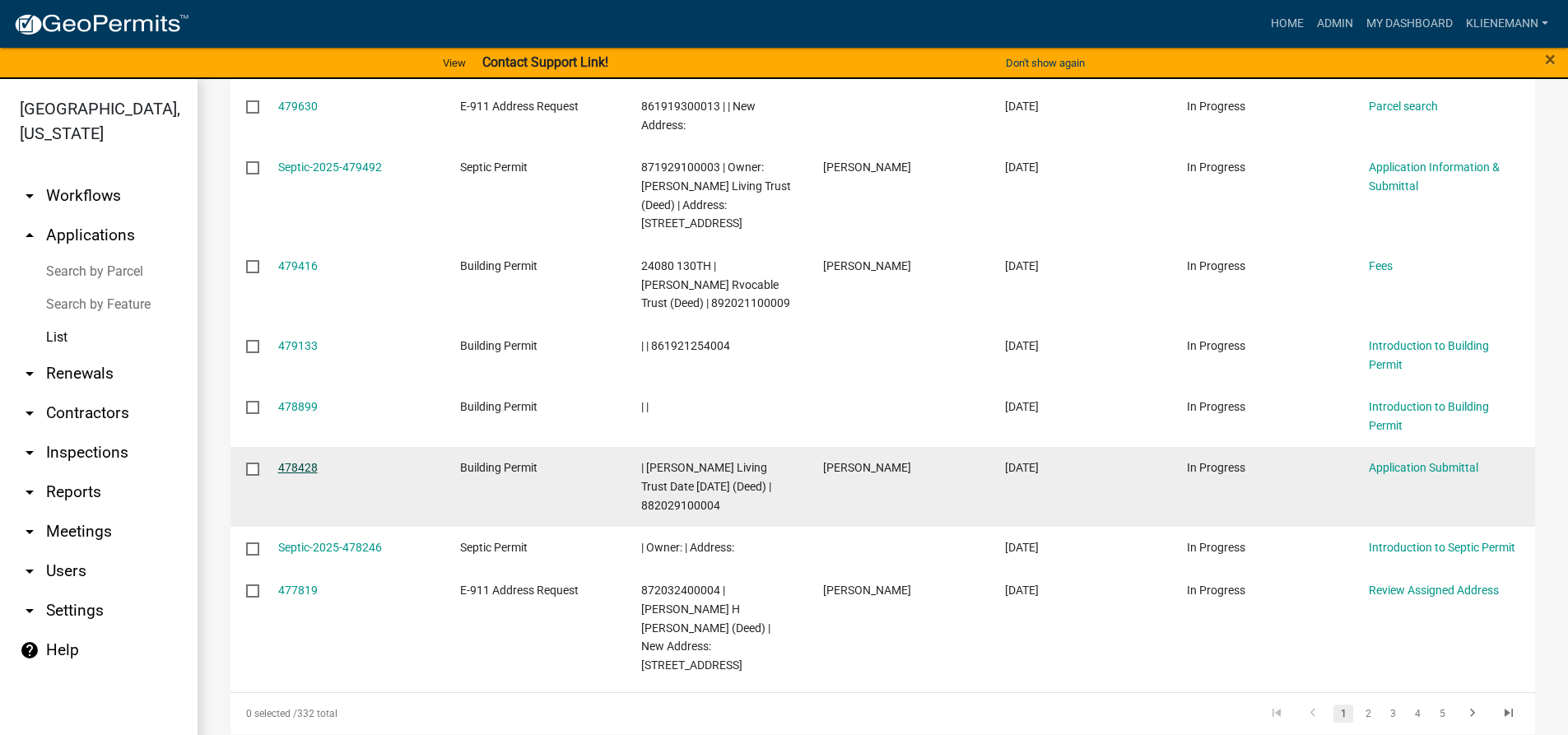
click at [290, 465] on link "478428" at bounding box center [298, 468] width 40 height 13
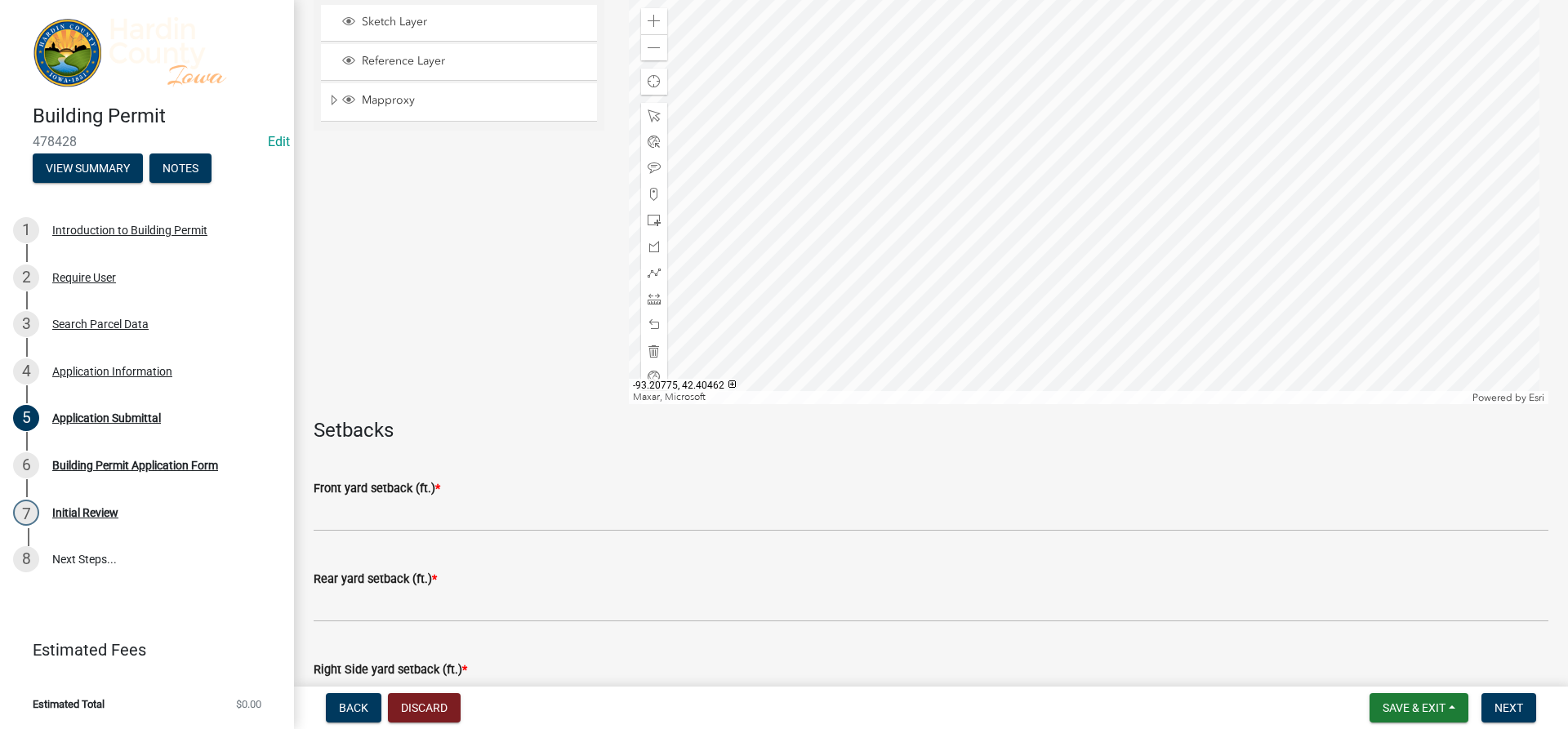
scroll to position [327, 0]
